Goal: Information Seeking & Learning: Understand process/instructions

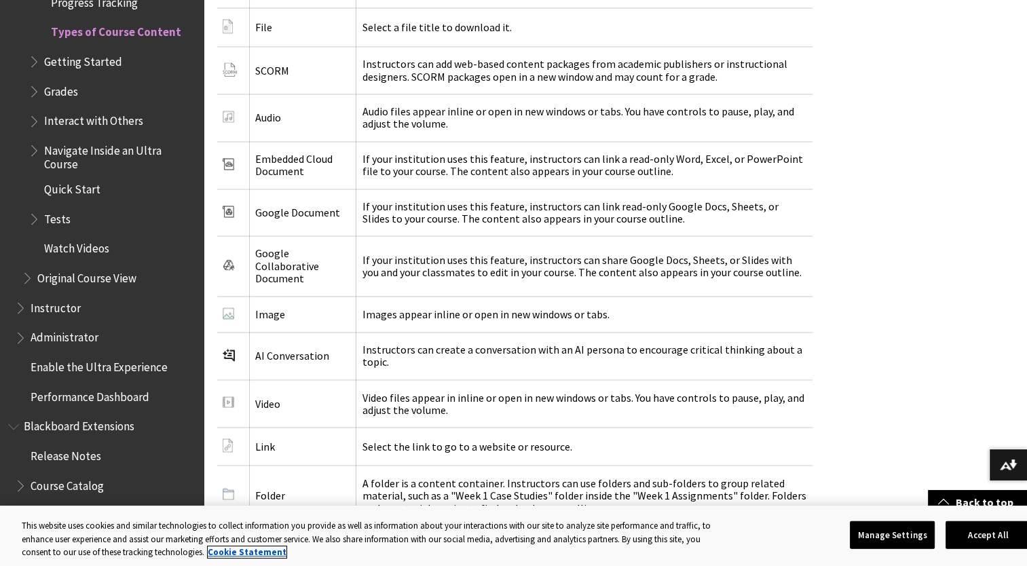
scroll to position [2205, 0]
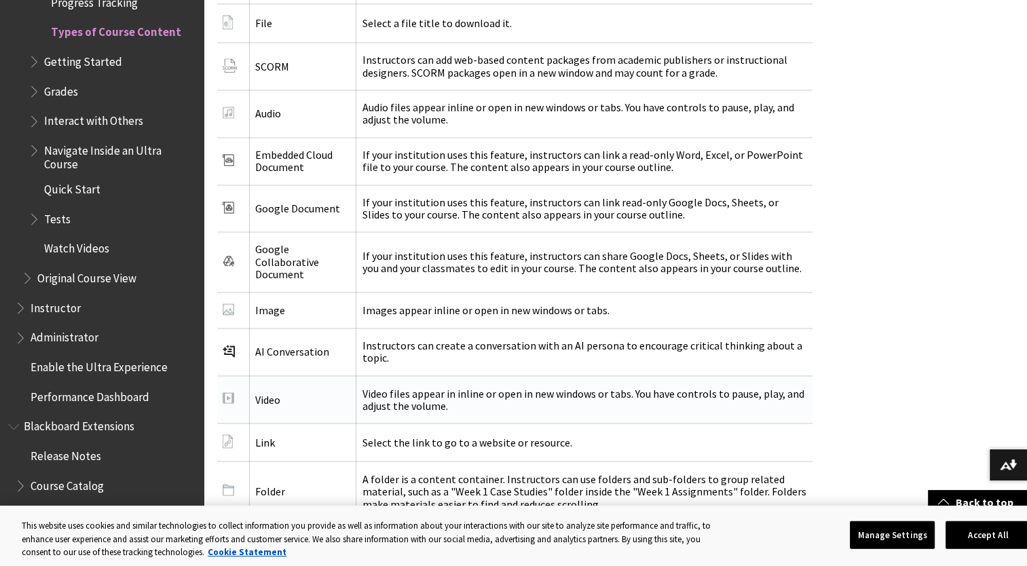
click at [671, 402] on td "Video files appear in inline or open in new windows or tabs. You have controls …" at bounding box center [584, 399] width 456 height 48
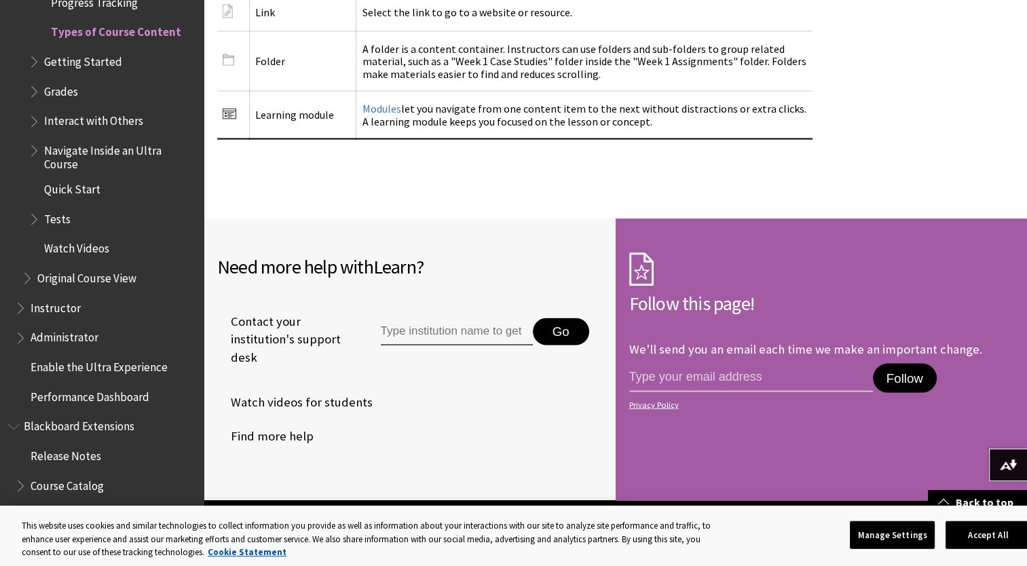
scroll to position [2685, 0]
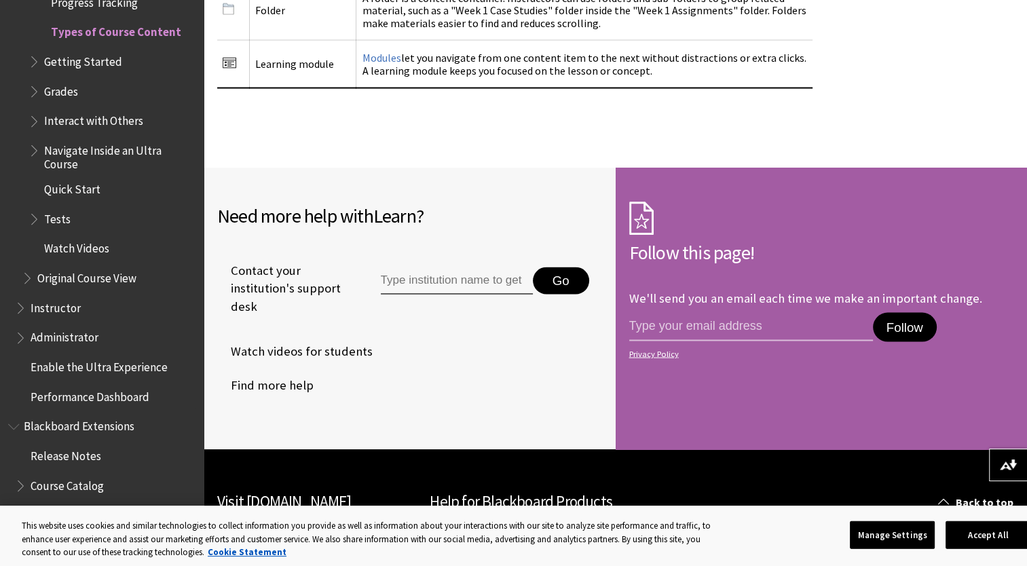
click at [136, 156] on span "Navigate Inside an Ultra Course" at bounding box center [119, 155] width 150 height 32
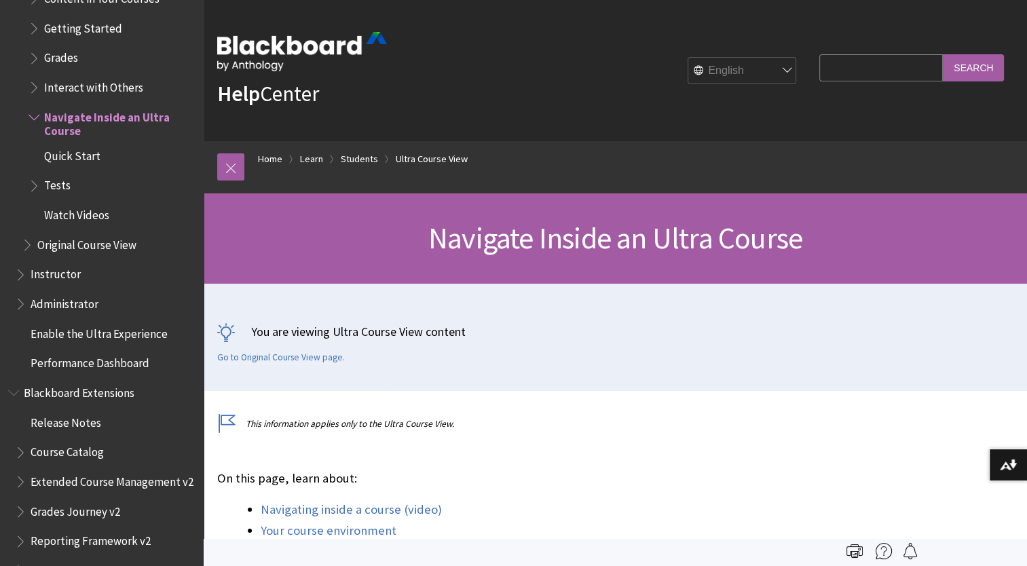
scroll to position [1733, 0]
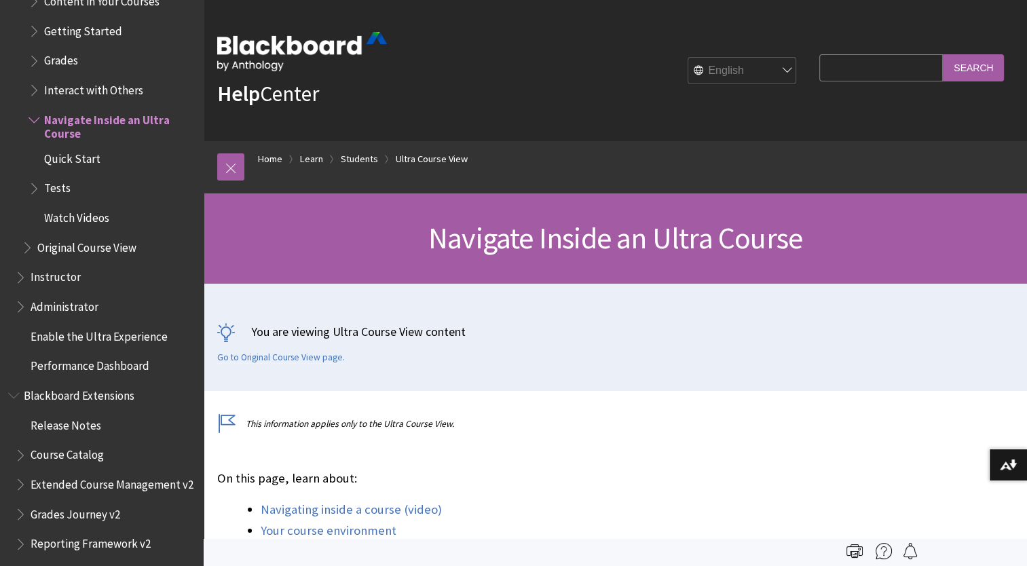
click at [81, 221] on span "Watch Videos" at bounding box center [76, 215] width 65 height 18
